Goal: Task Accomplishment & Management: Manage account settings

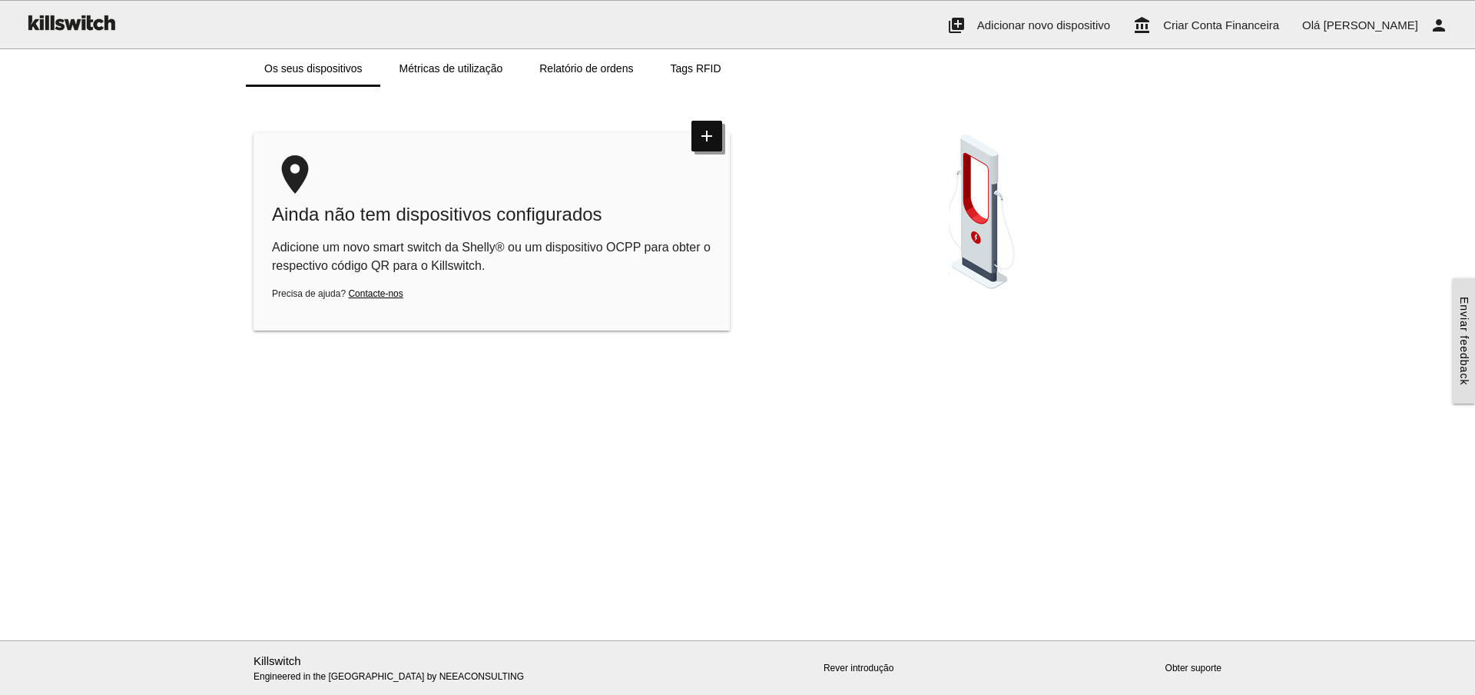
click at [708, 137] on icon "add" at bounding box center [706, 136] width 31 height 31
click at [1254, 23] on span "Criar Conta Financeira" at bounding box center [1221, 24] width 116 height 13
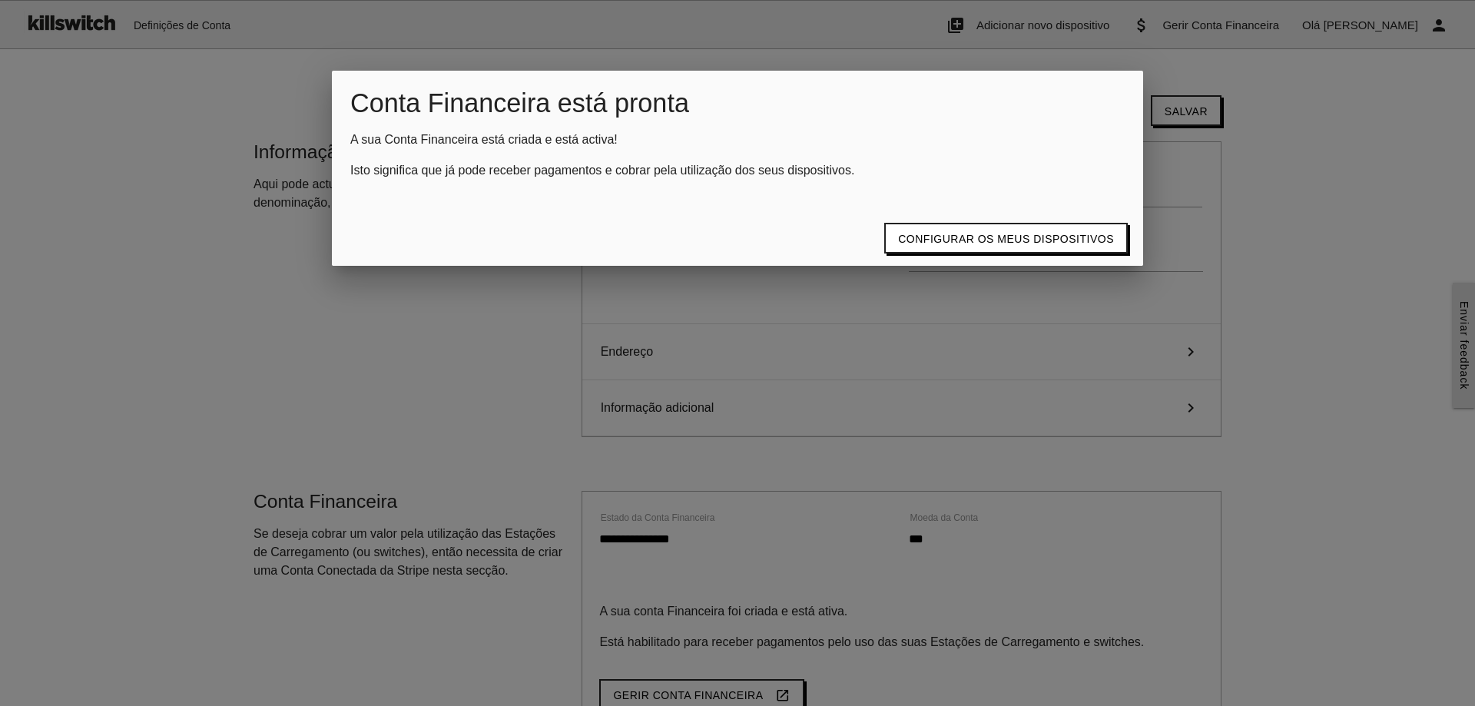
click at [1265, 147] on div at bounding box center [737, 264] width 1475 height 883
click at [156, 93] on div at bounding box center [737, 264] width 1475 height 883
click at [63, 296] on div at bounding box center [737, 264] width 1475 height 883
click at [1421, 248] on div at bounding box center [737, 264] width 1475 height 883
click at [993, 234] on button "Configurar os meus dispositivos" at bounding box center [1006, 238] width 244 height 31
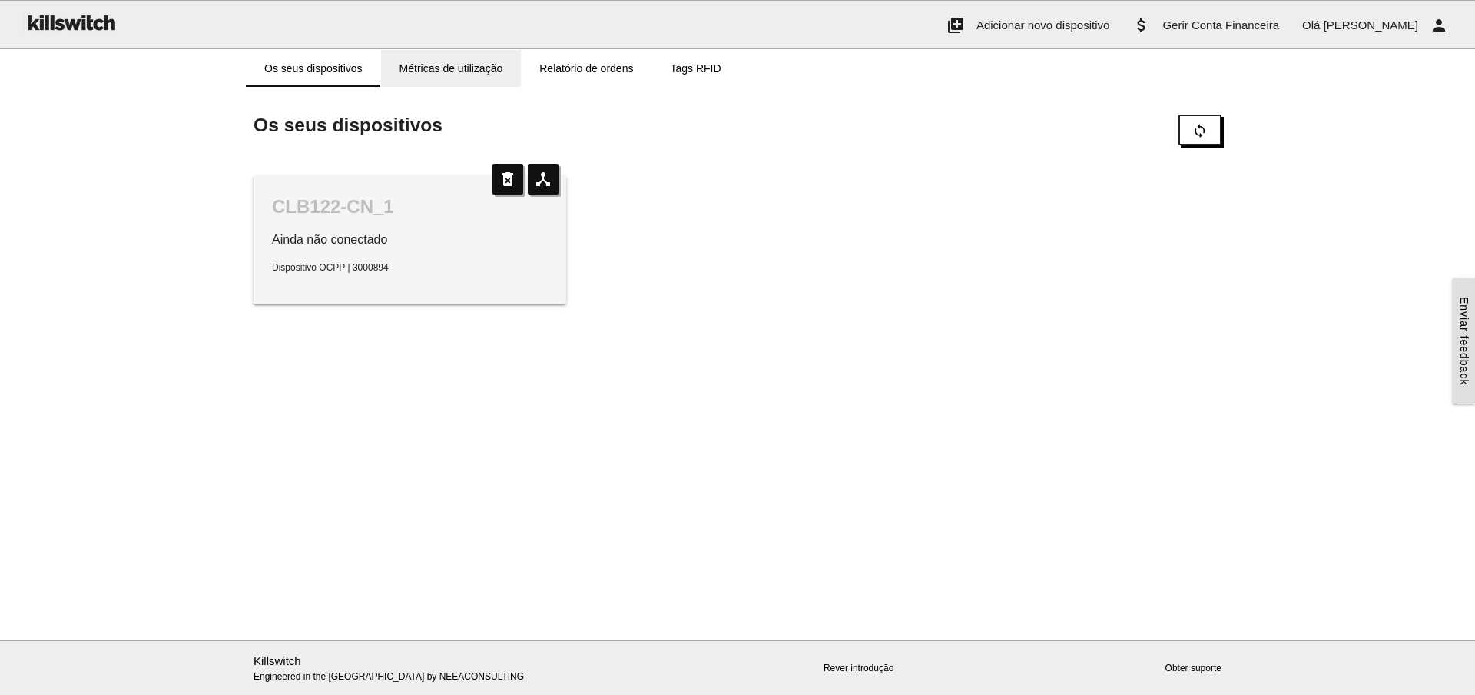
click at [446, 65] on link "Métricas de utilização" at bounding box center [451, 68] width 141 height 37
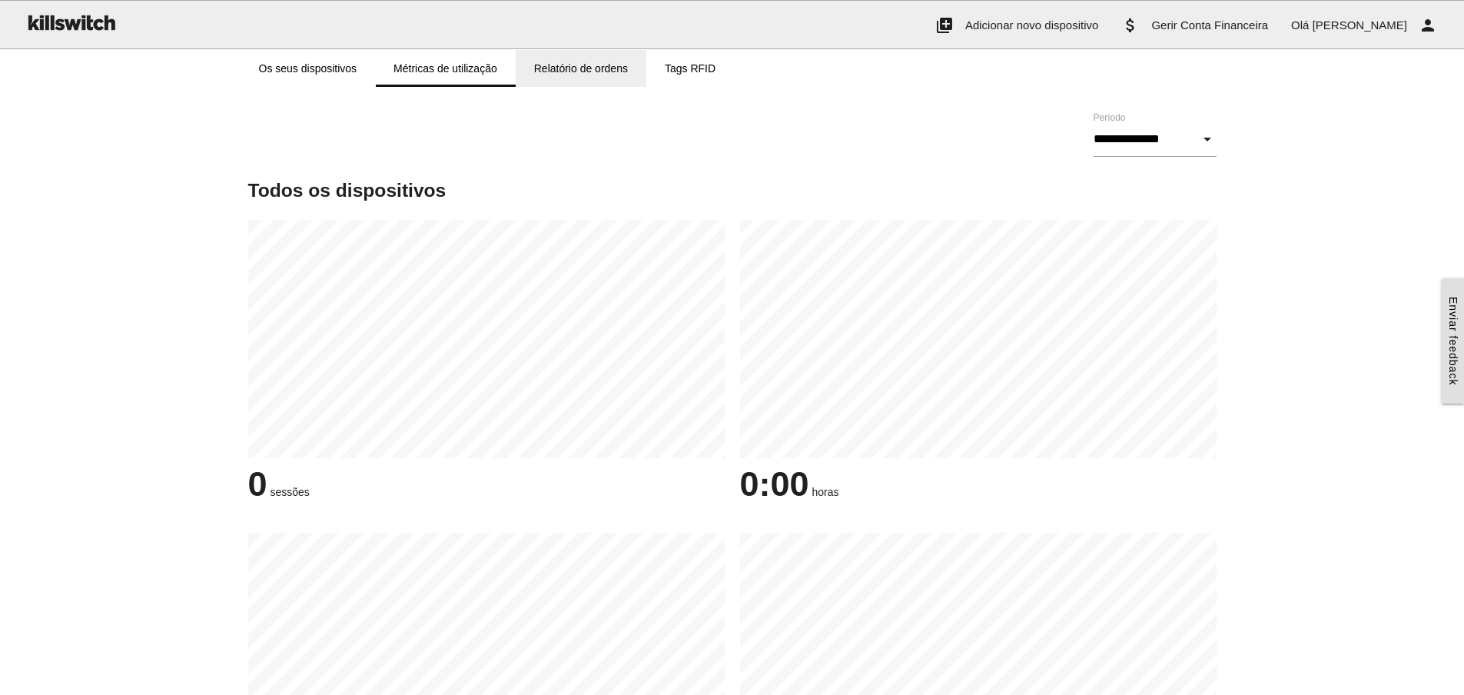
click at [569, 67] on link "Relatório de ordens" at bounding box center [581, 68] width 131 height 37
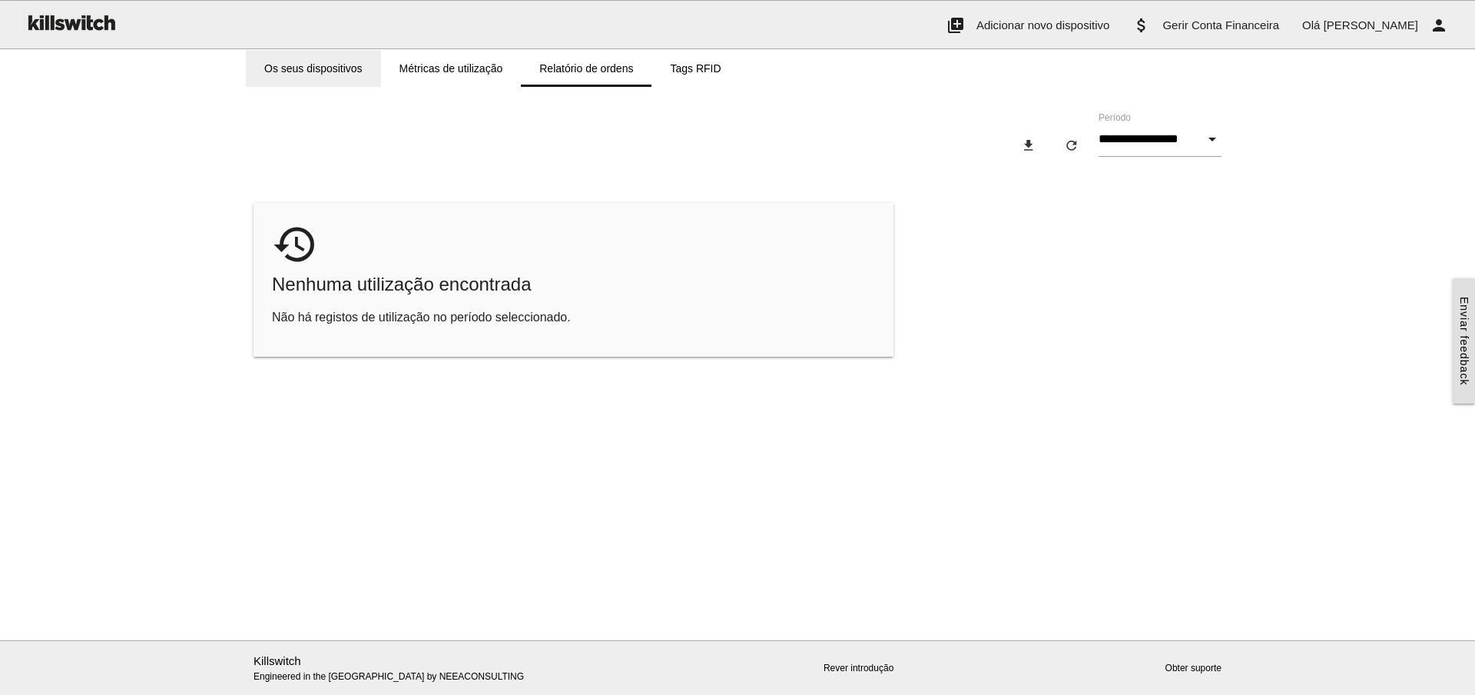
click at [353, 68] on link "Os seus dispositivos" at bounding box center [313, 68] width 135 height 37
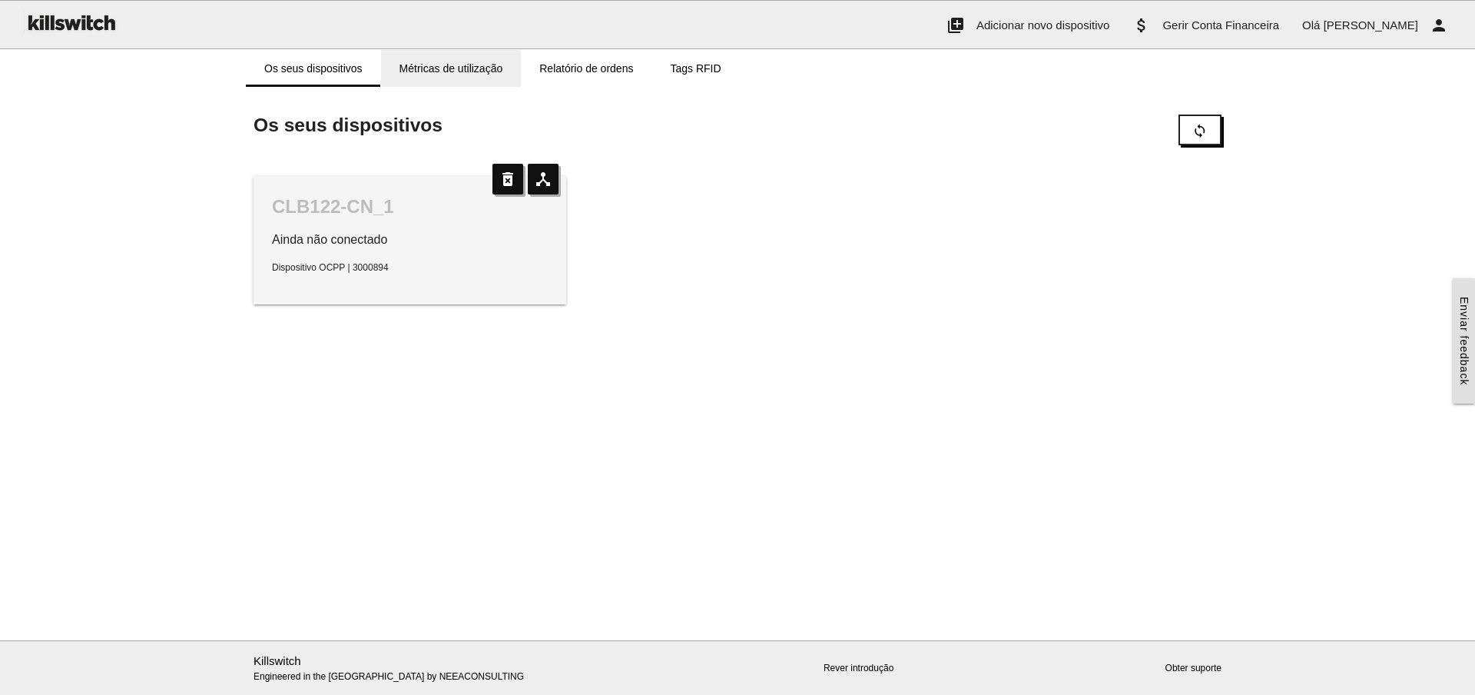
click at [423, 68] on link "Métricas de utilização" at bounding box center [451, 68] width 141 height 37
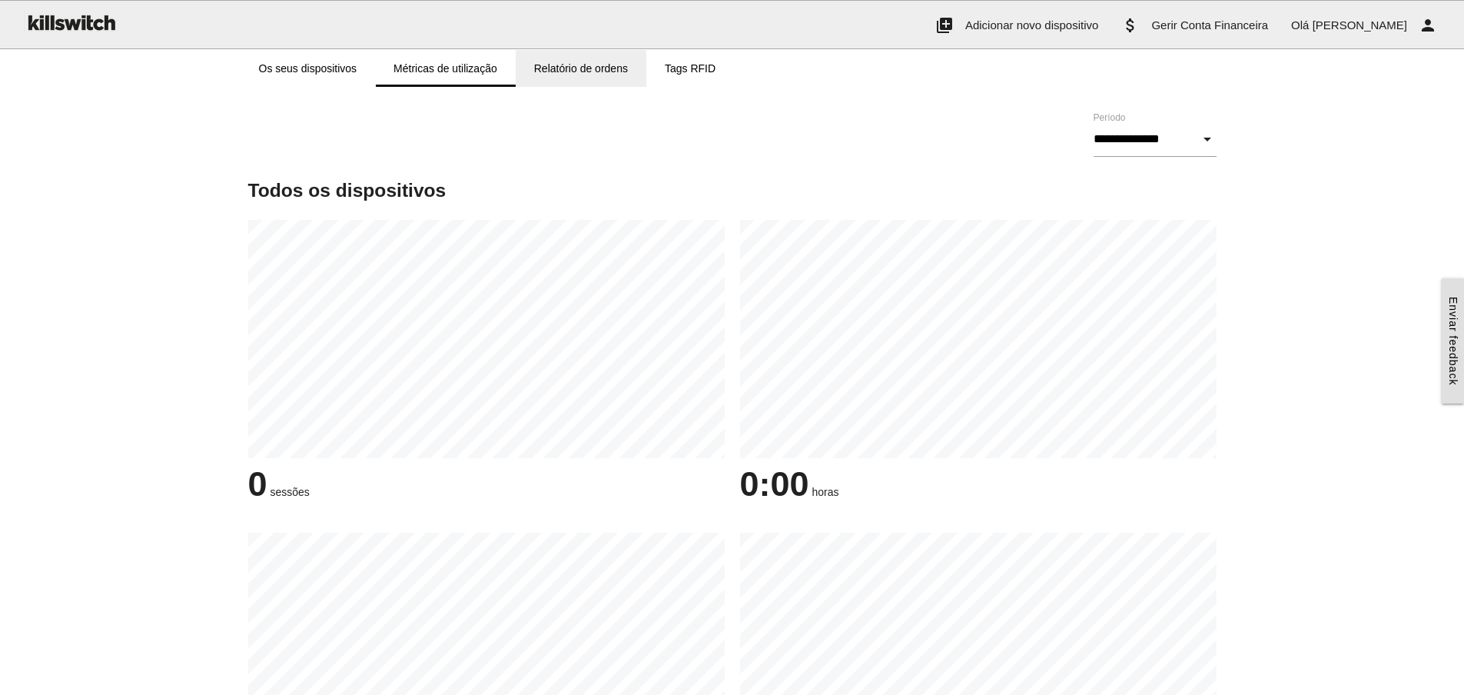
click at [579, 68] on link "Relatório de ordens" at bounding box center [581, 68] width 131 height 37
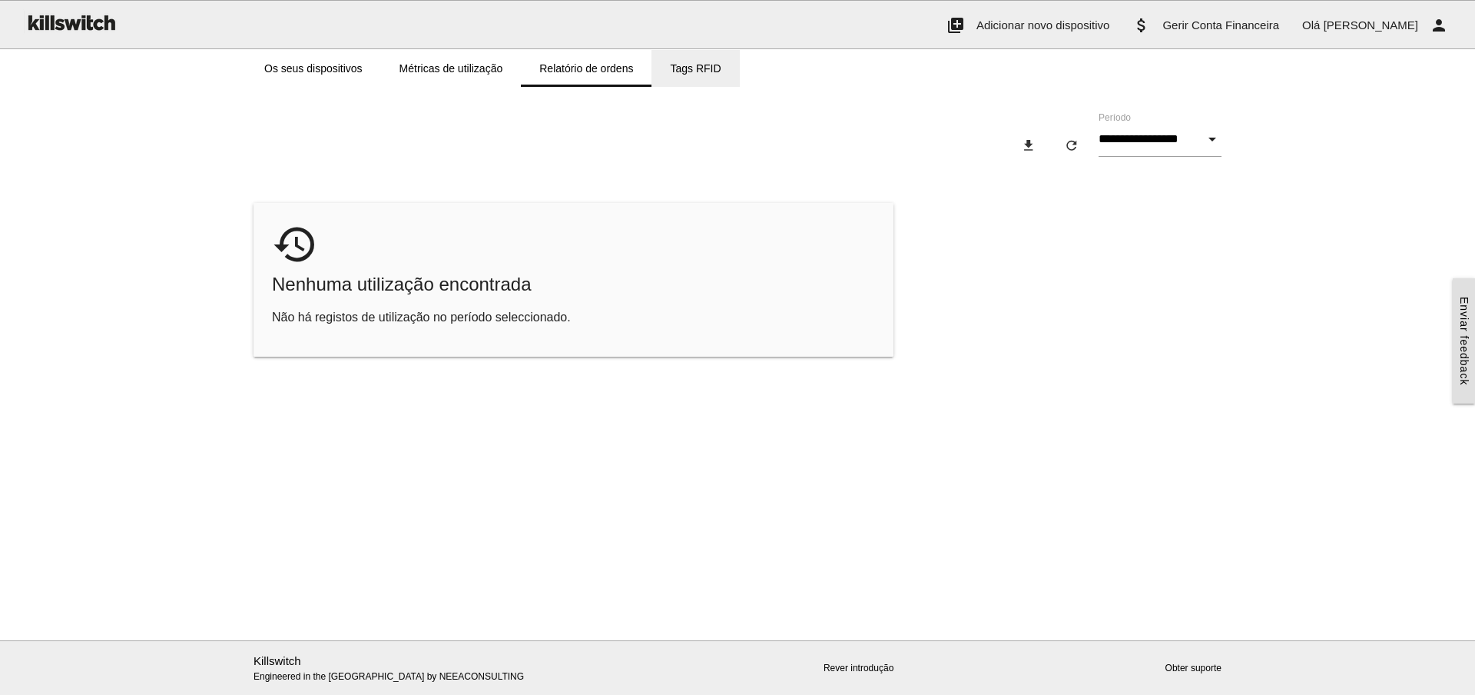
click at [691, 68] on link "Tags RFID" at bounding box center [696, 68] width 88 height 37
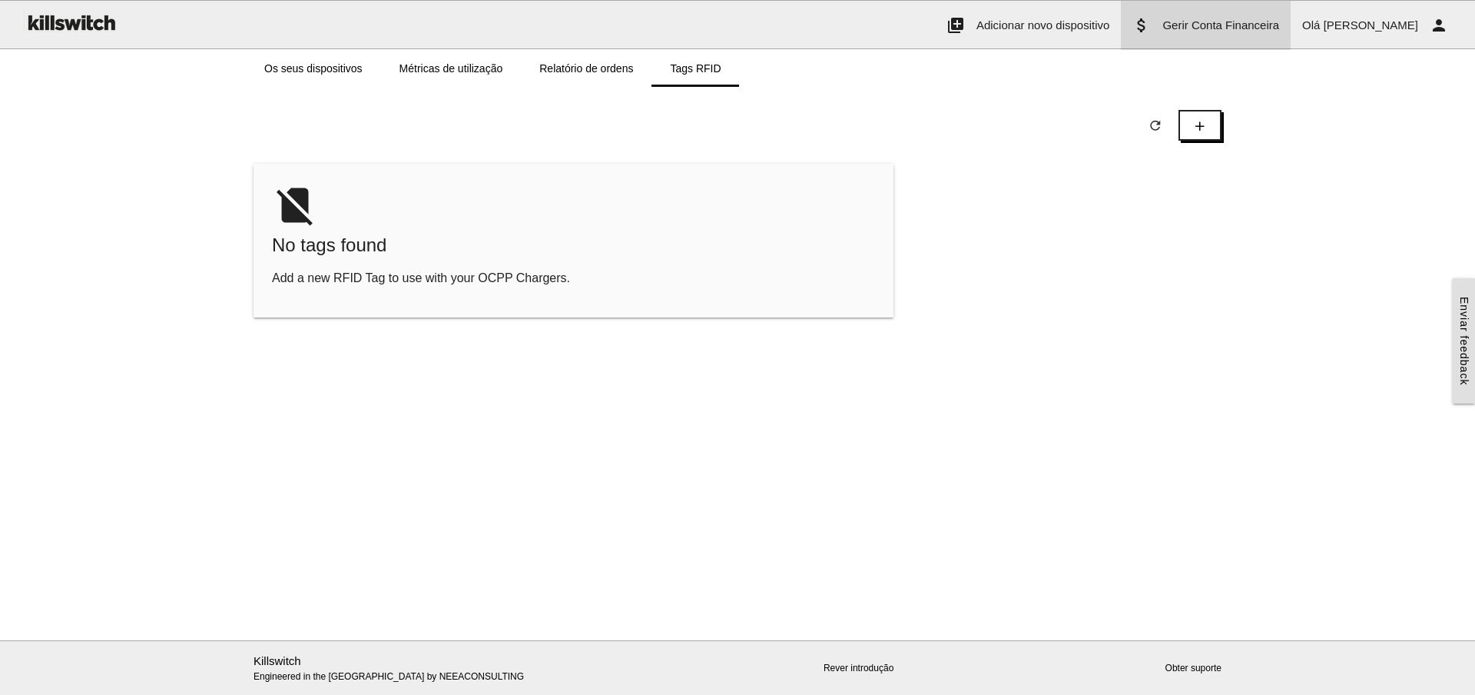
click at [1257, 35] on link "attach_money Gerir Conta Financeira" at bounding box center [1206, 25] width 170 height 49
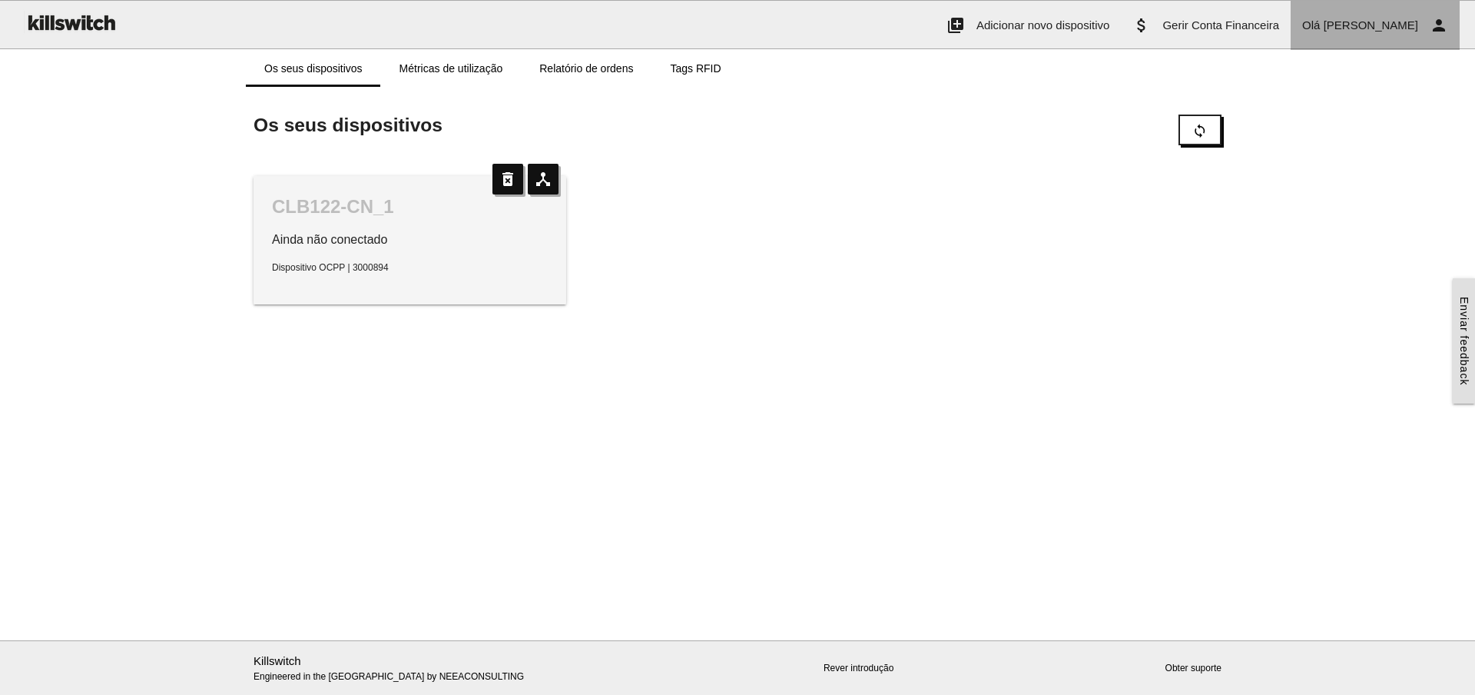
click at [1390, 24] on span "[PERSON_NAME]" at bounding box center [1371, 24] width 95 height 13
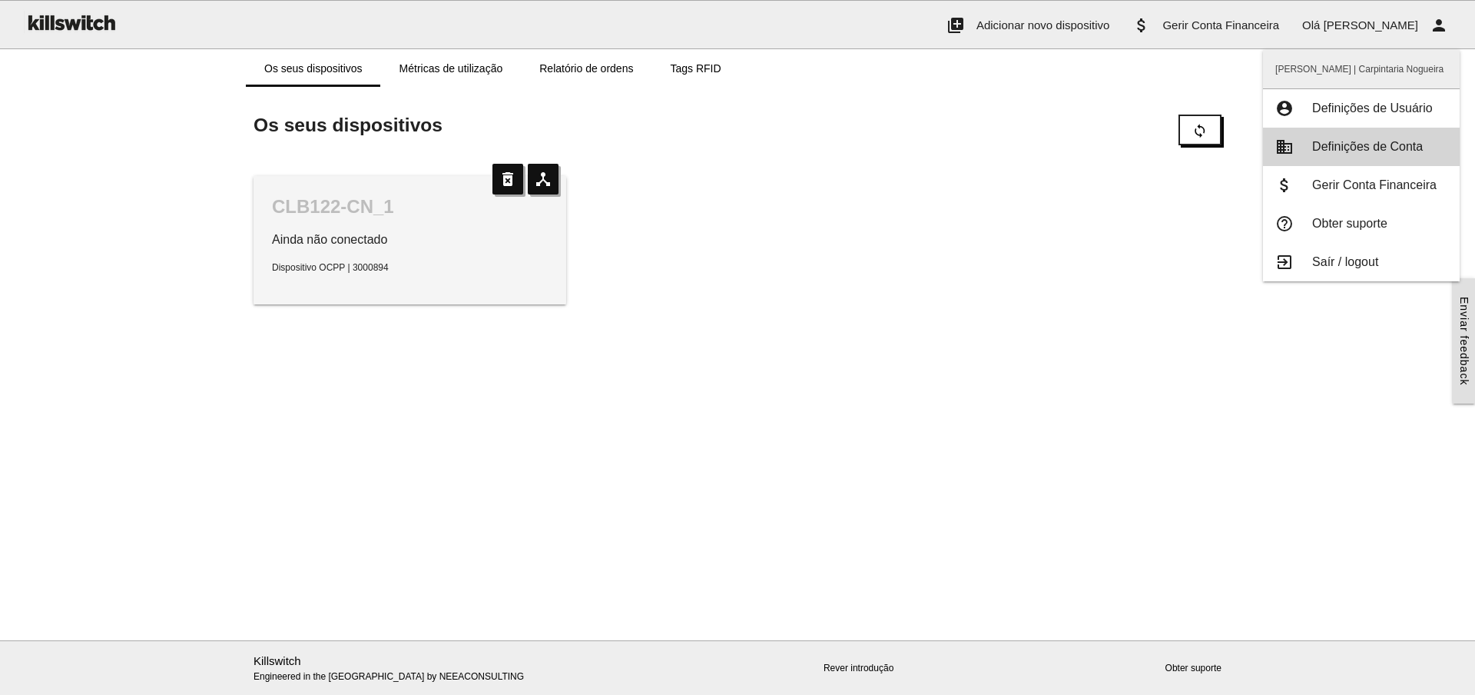
click at [1356, 148] on span "Definições de Conta" at bounding box center [1367, 146] width 111 height 13
type input "**********"
